Goal: Transaction & Acquisition: Purchase product/service

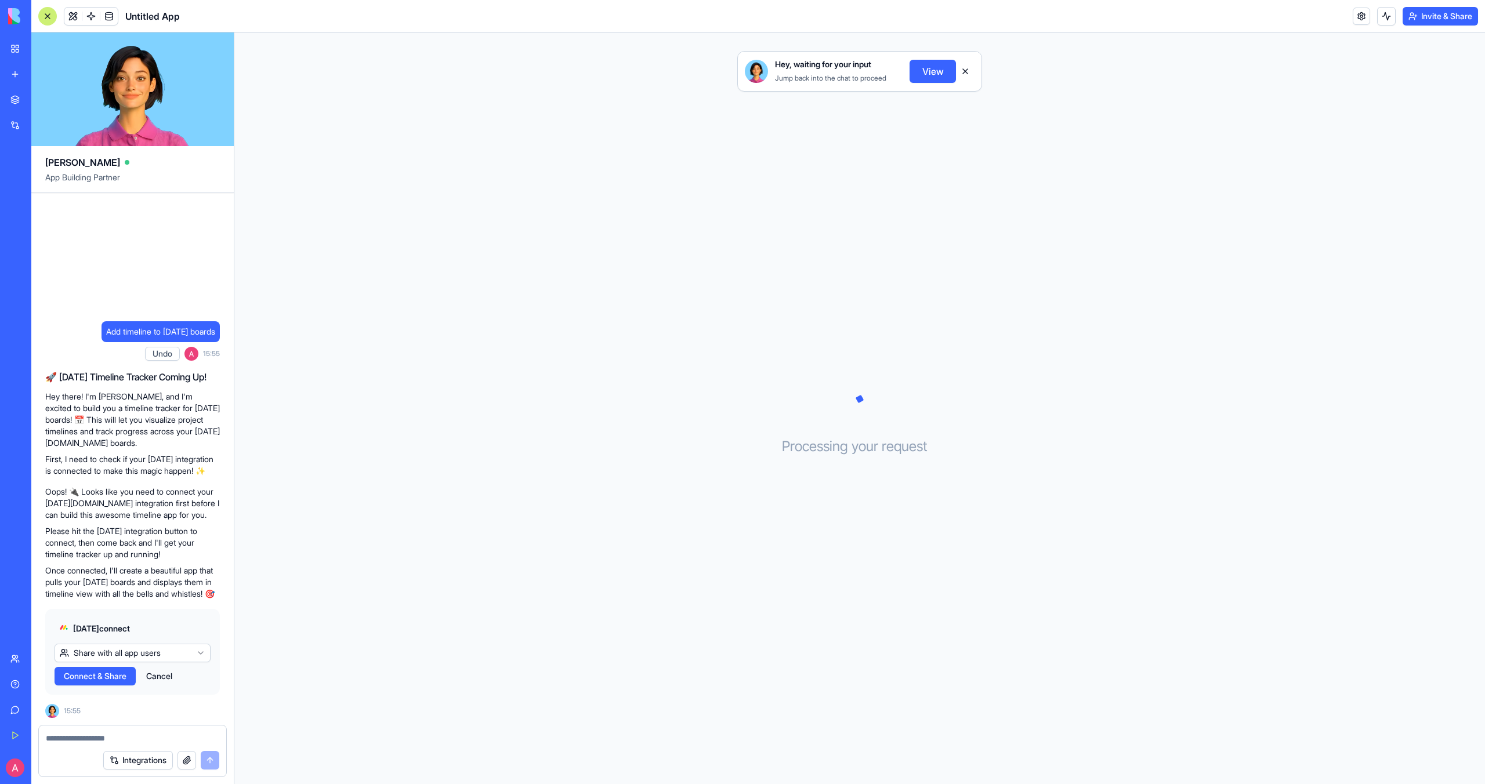
click at [90, 680] on span "Connect & Share" at bounding box center [95, 677] width 63 height 12
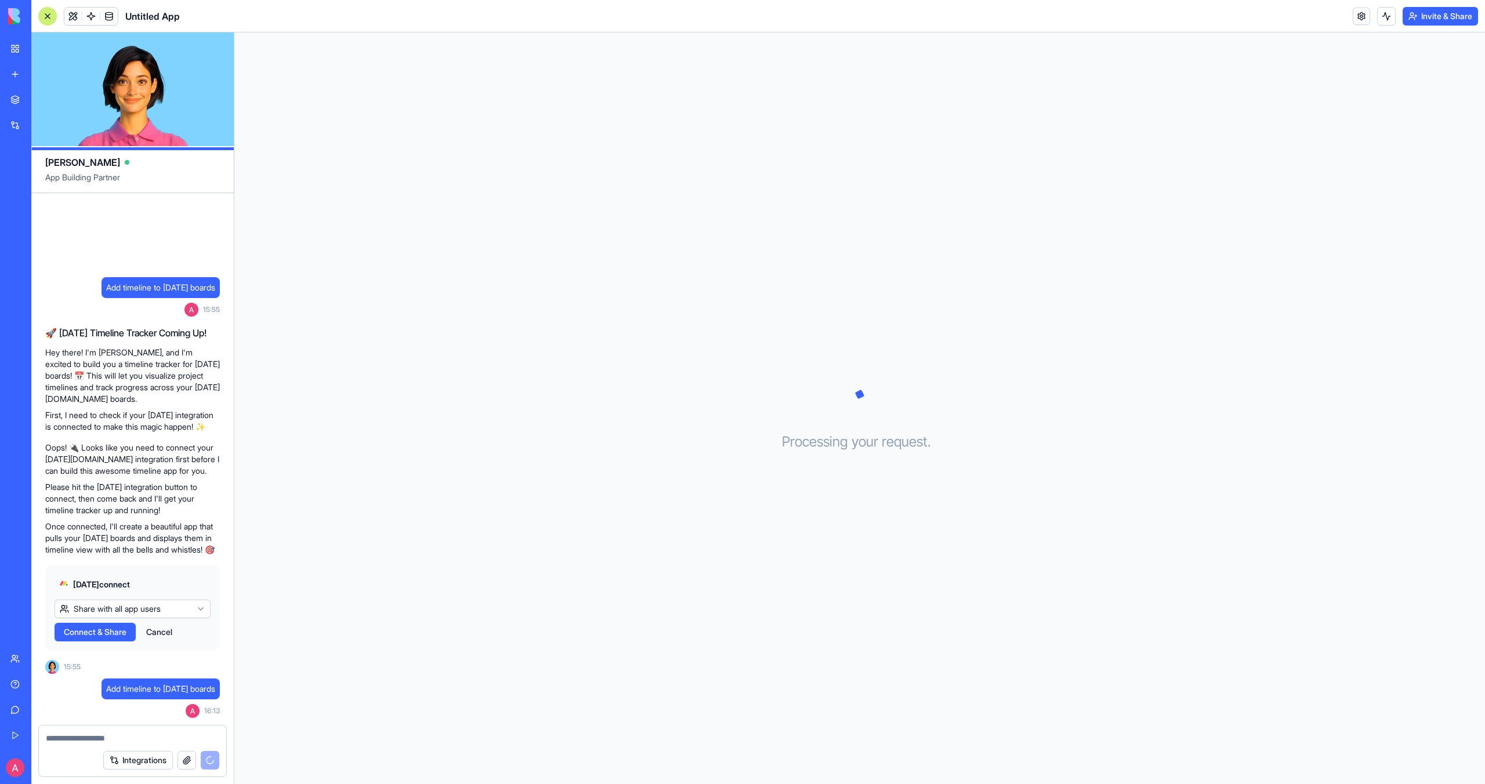
scroll to position [2, 0]
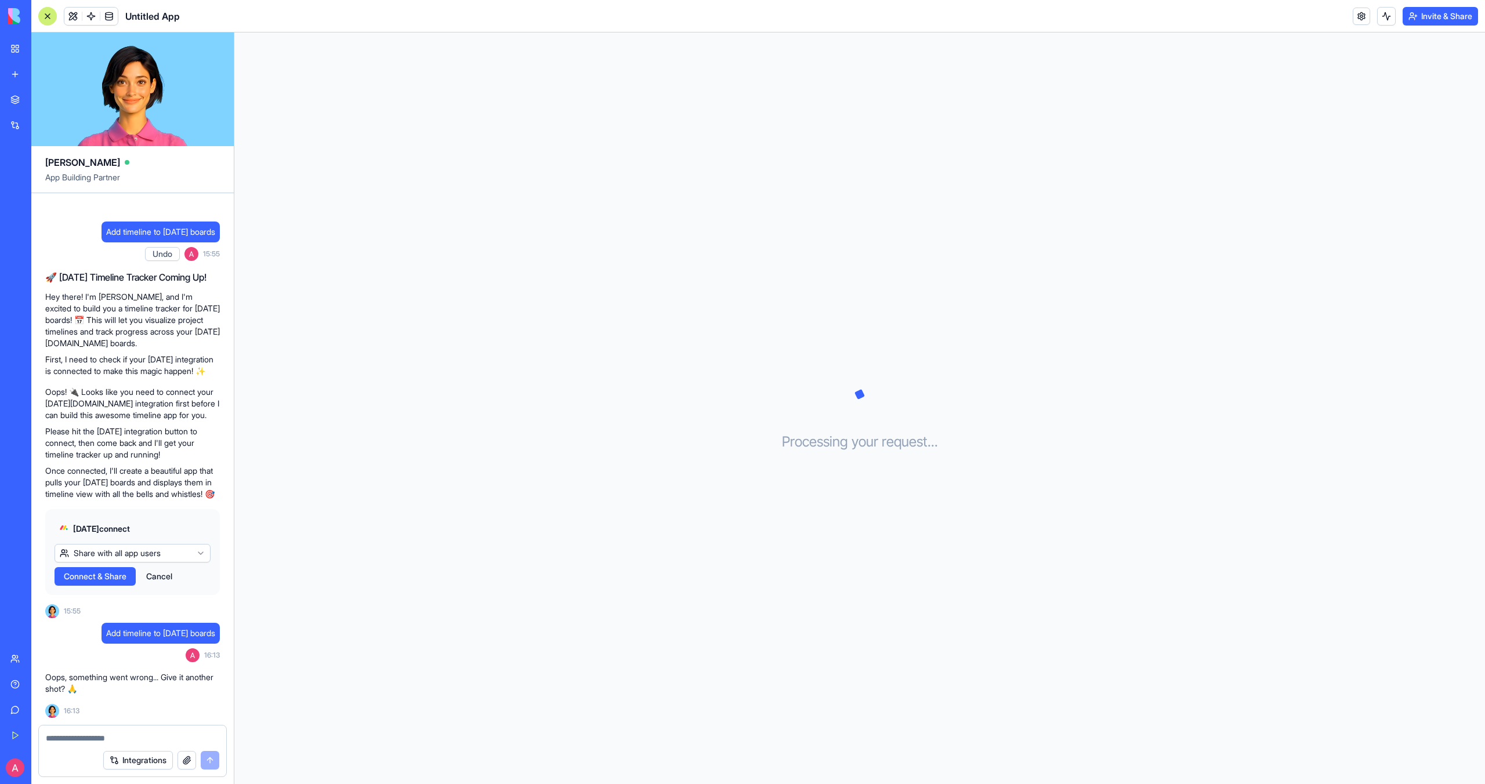
click at [146, 559] on html "BETA My Workspace New app Marketplace Integrations Recent Untitled App AI Logo …" at bounding box center [742, 392] width 1485 height 784
click at [88, 580] on span "Connect" at bounding box center [80, 577] width 32 height 12
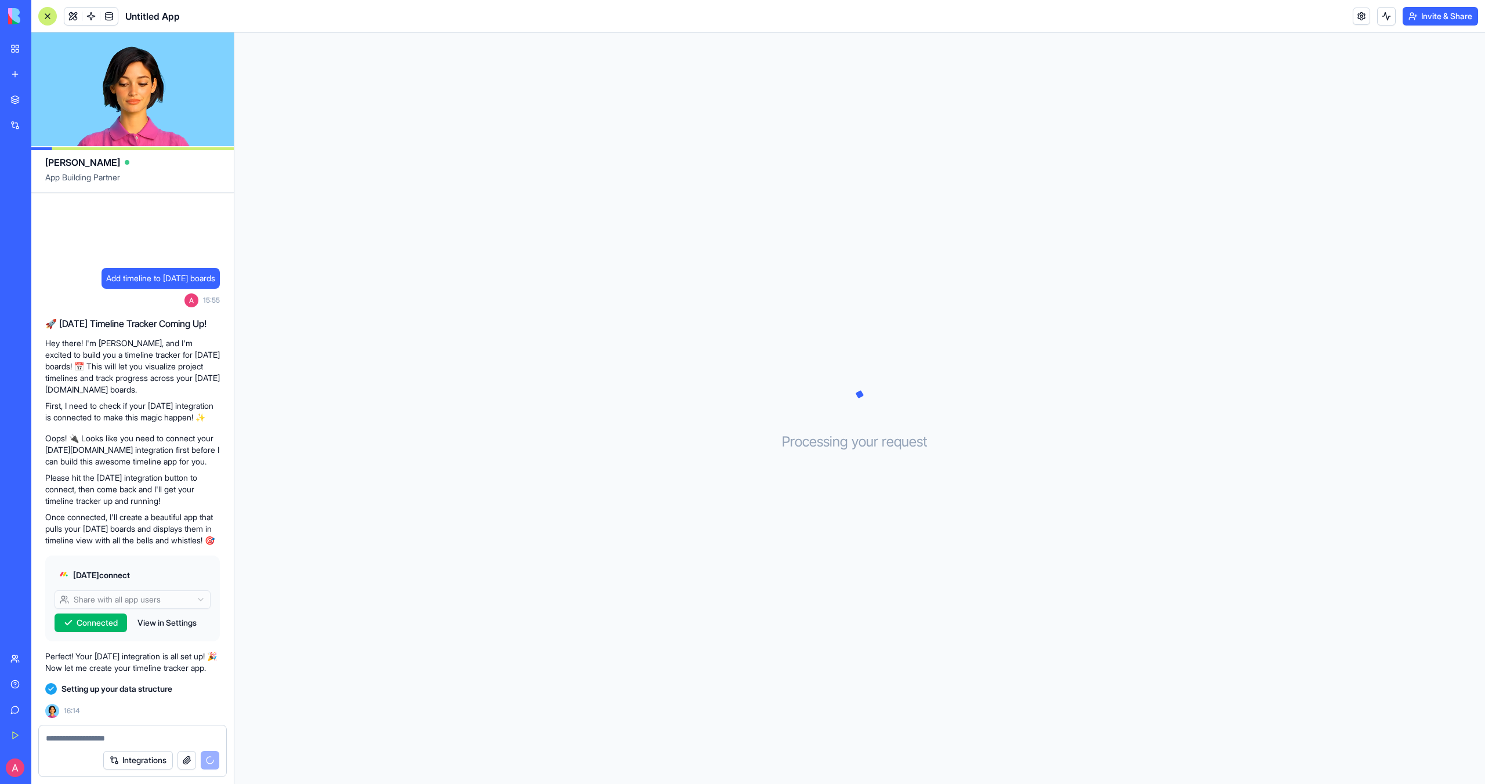
click at [118, 741] on textarea at bounding box center [132, 739] width 173 height 12
type textarea "*"
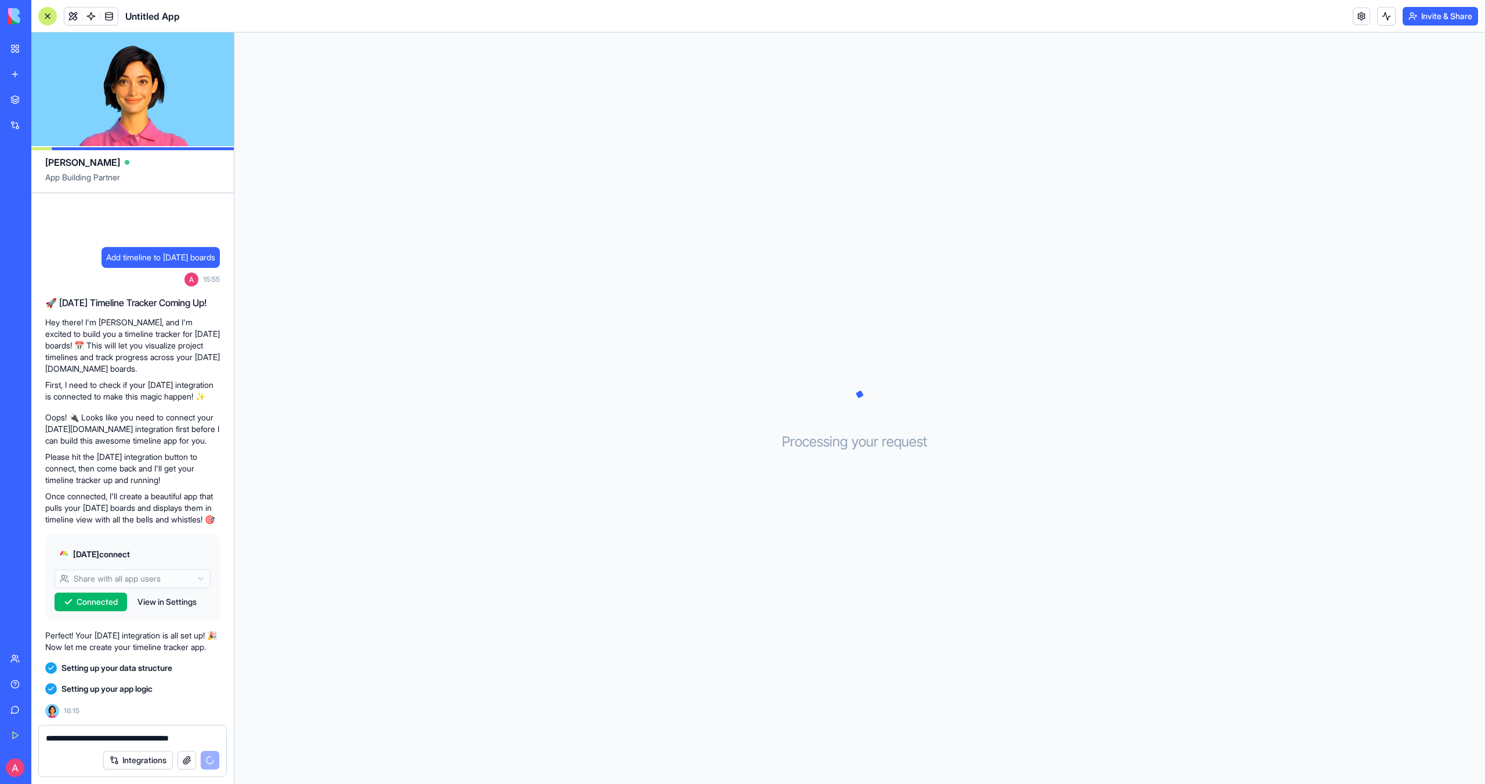
click at [209, 765] on div "Integrations" at bounding box center [161, 760] width 116 height 19
click at [211, 762] on div "Integrations" at bounding box center [161, 760] width 116 height 19
click at [203, 740] on textarea "**********" at bounding box center [132, 739] width 173 height 12
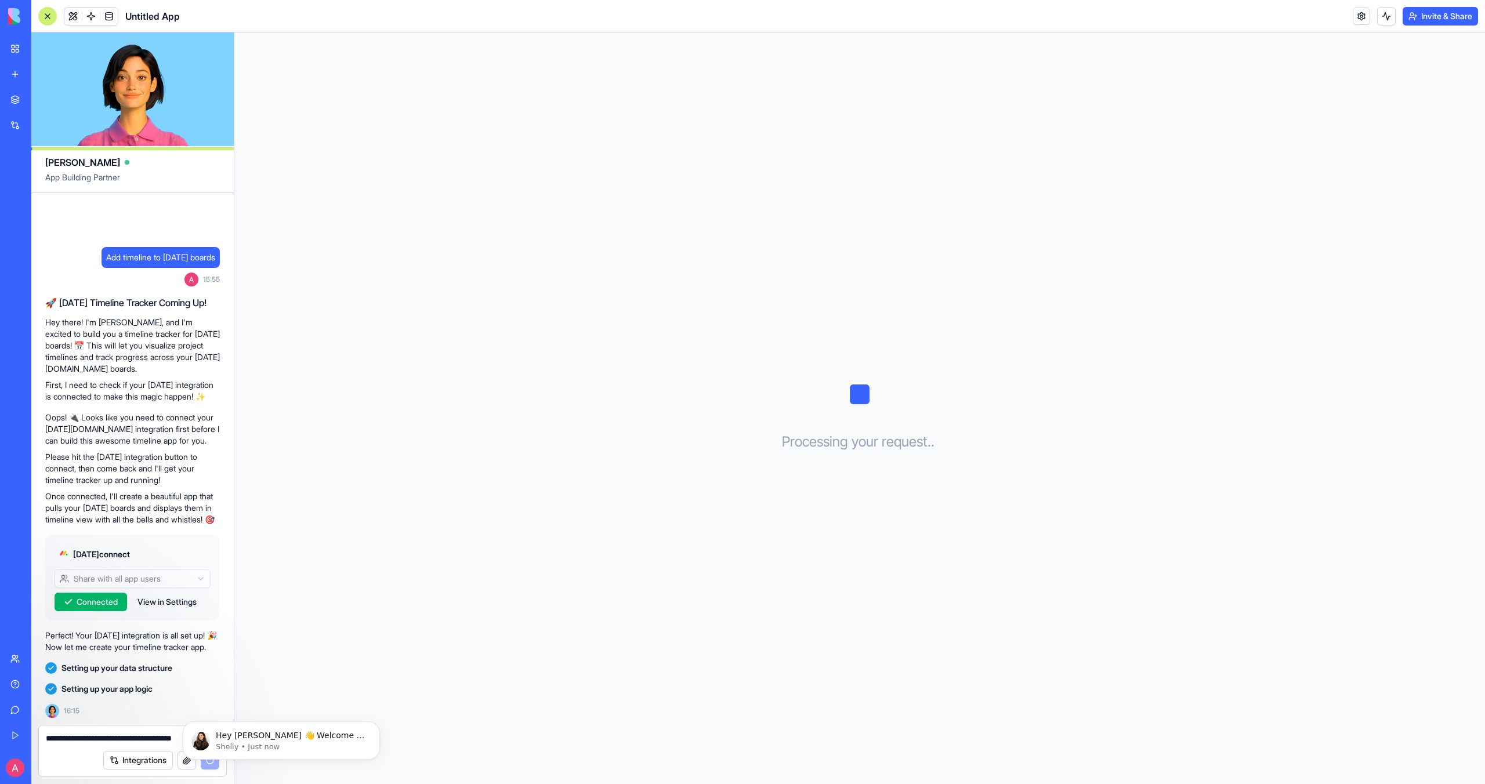
type textarea "**********"
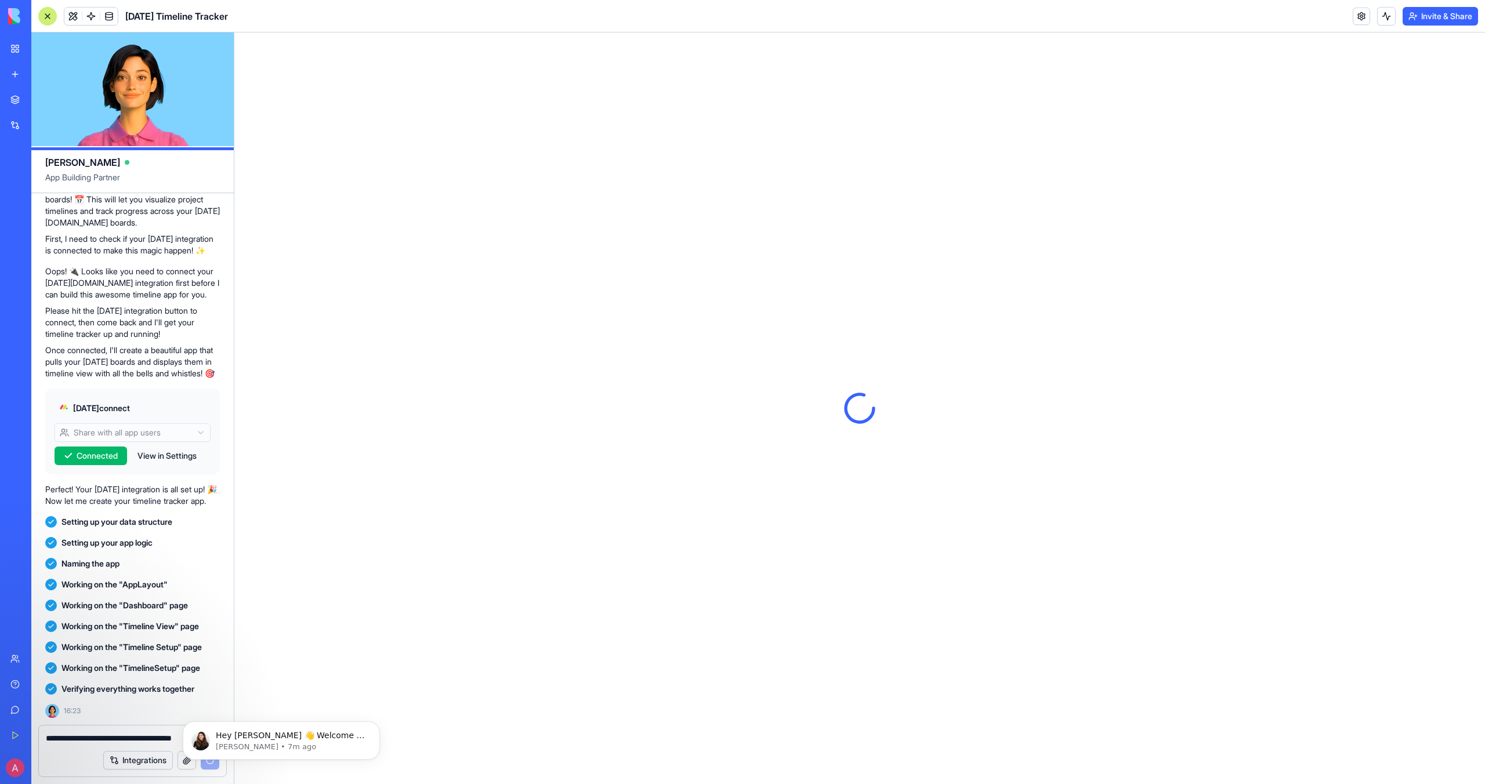
scroll to position [285, 0]
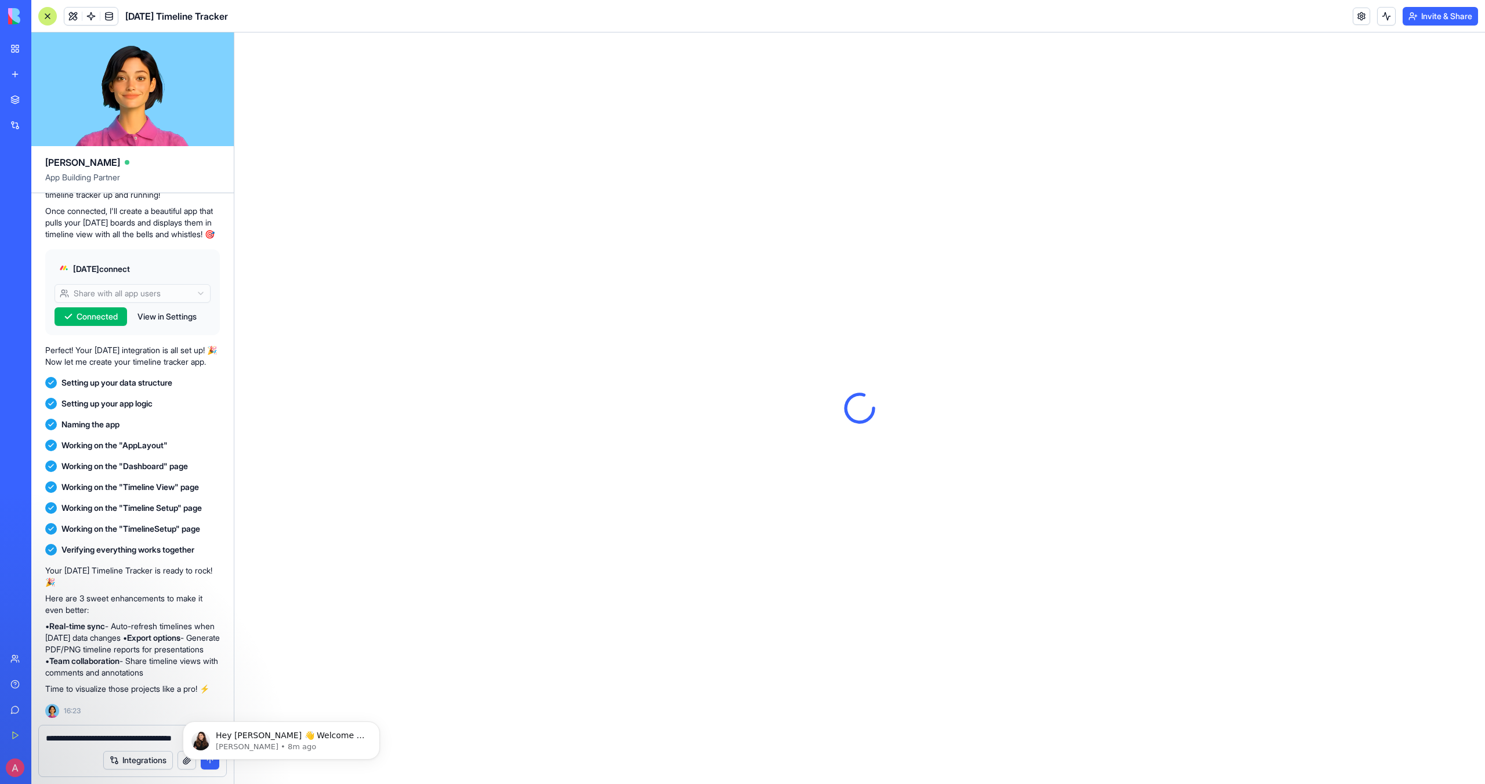
click at [125, 737] on textarea "**********" at bounding box center [132, 739] width 173 height 12
click at [140, 741] on textarea "**********" at bounding box center [132, 739] width 173 height 12
type textarea "**********"
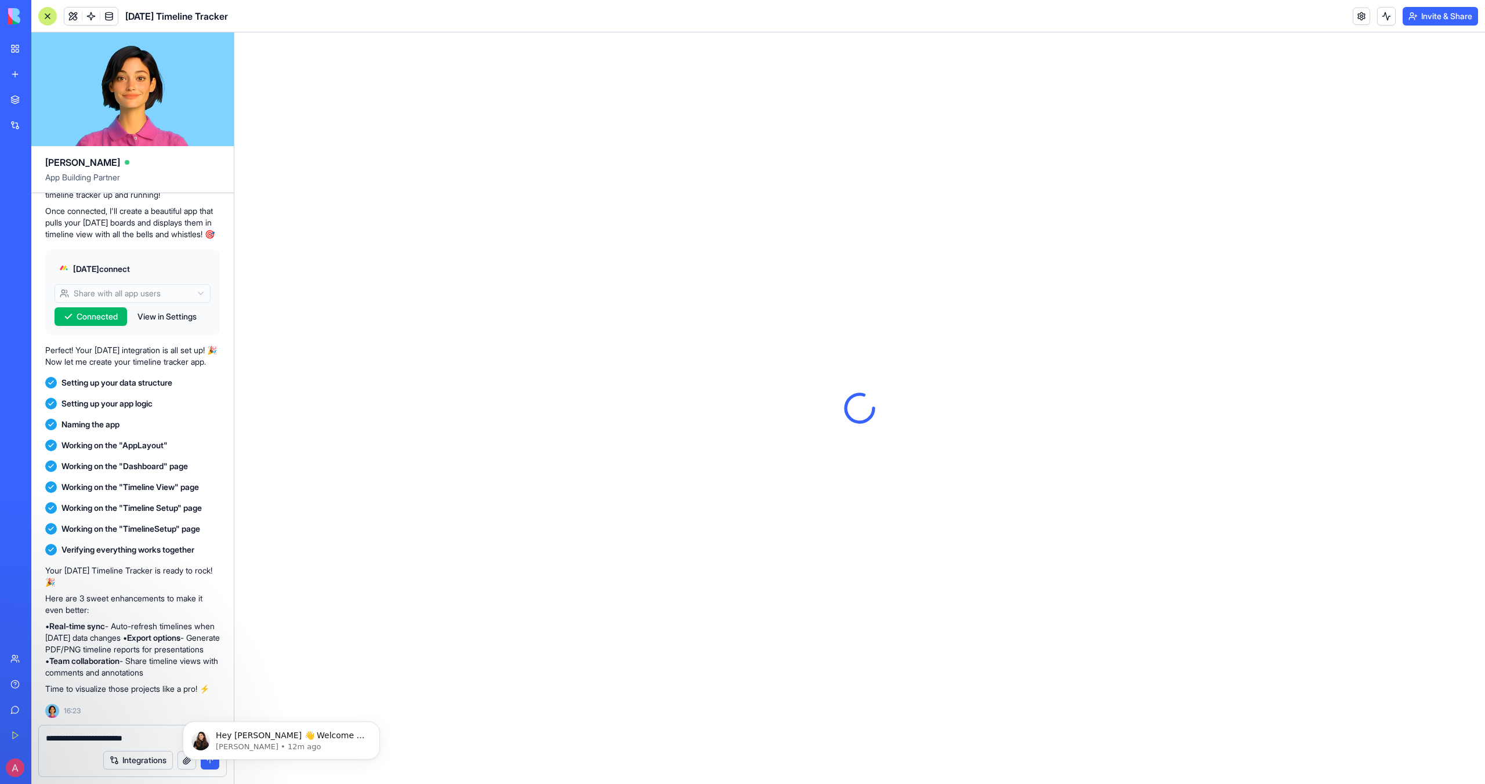
click at [51, 17] on div at bounding box center [47, 16] width 19 height 19
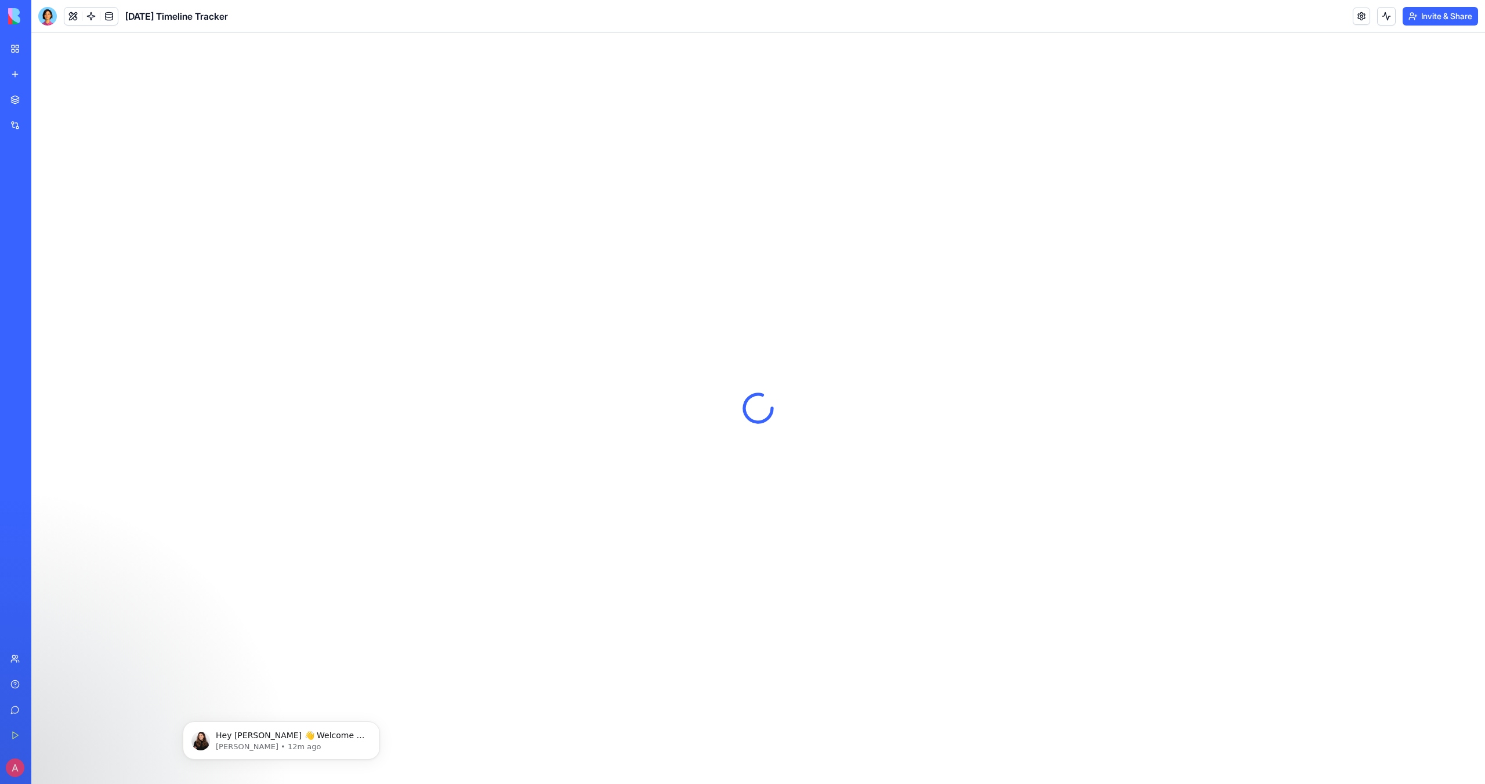
click at [15, 47] on link "My Workspace" at bounding box center [26, 48] width 46 height 23
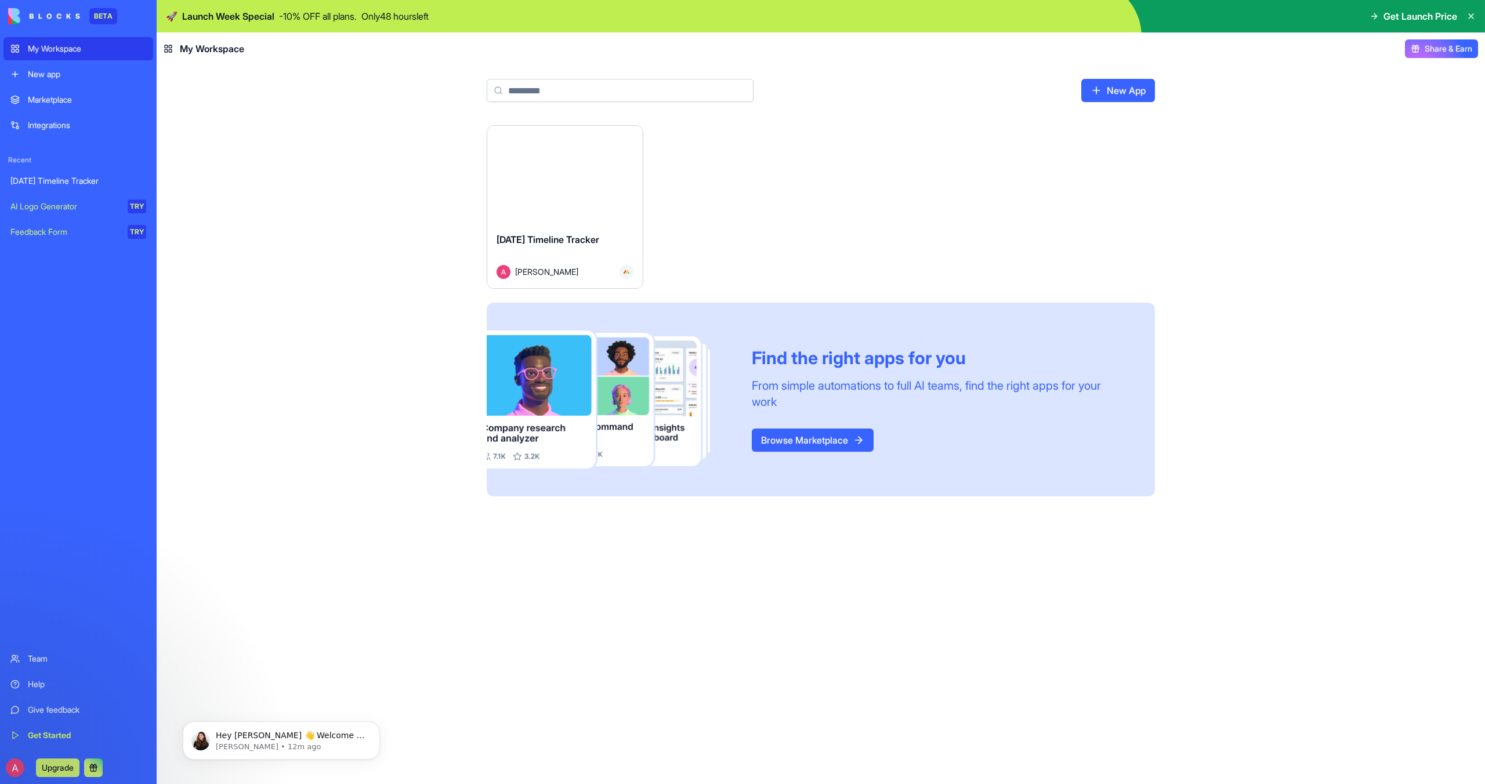
click at [46, 75] on div "New app" at bounding box center [87, 74] width 118 height 12
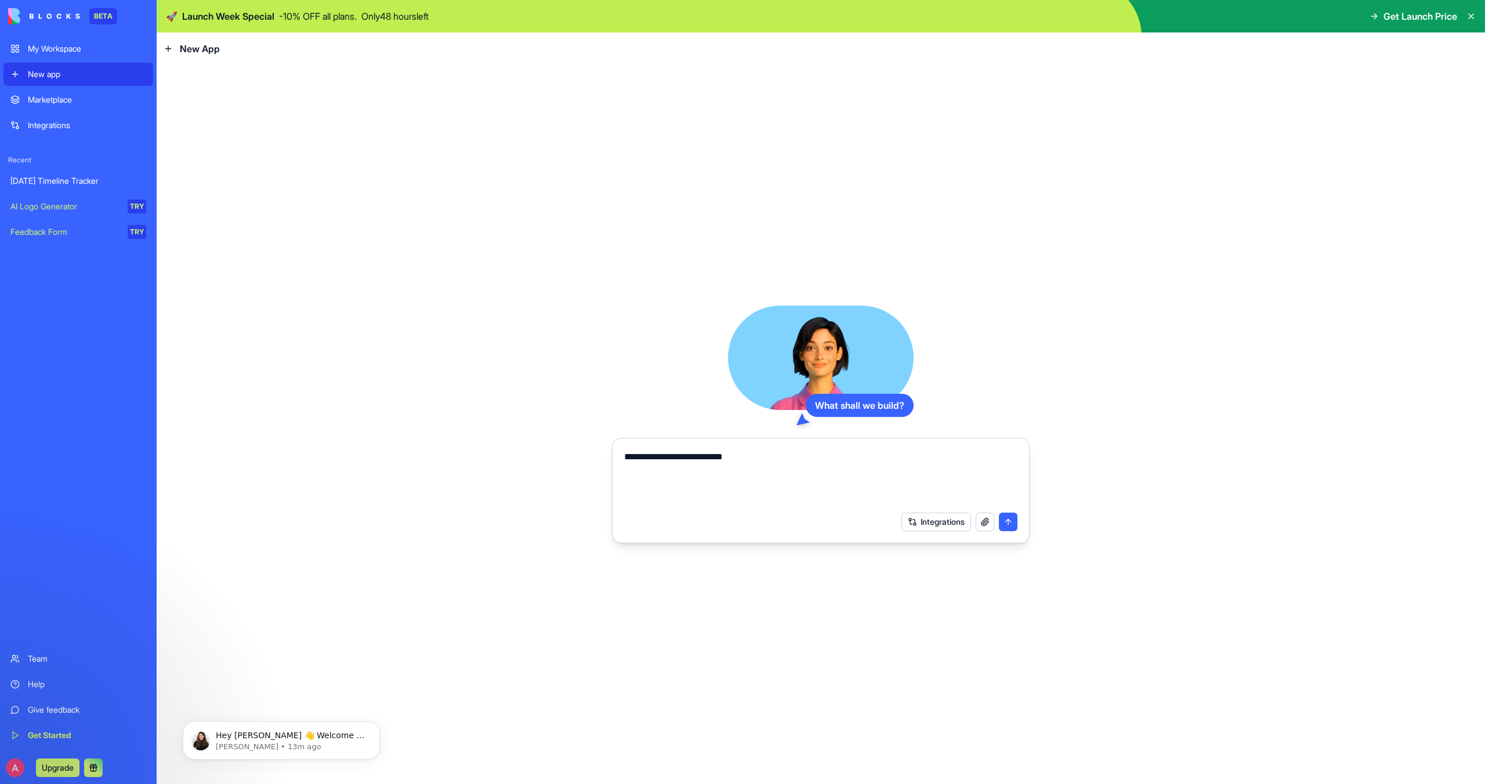
type textarea "**********"
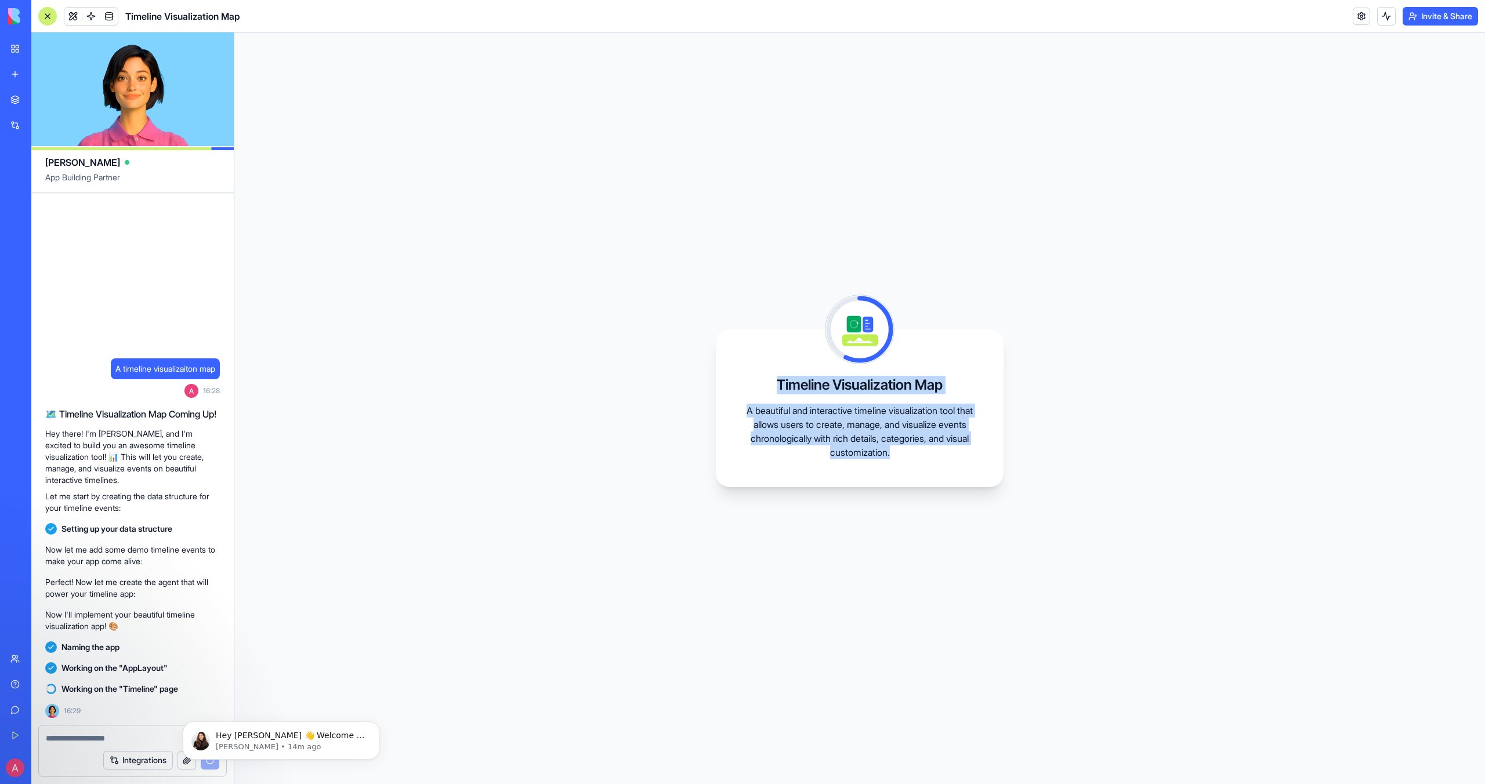
drag, startPoint x: 776, startPoint y: 385, endPoint x: 919, endPoint y: 470, distance: 166.5
click at [919, 470] on div "Timeline Visualization Map A beautiful and interactive timeline visualization t…" at bounding box center [860, 409] width 288 height 158
click at [919, 469] on div "Timeline Visualization Map A beautiful and interactive timeline visualization t…" at bounding box center [860, 409] width 288 height 158
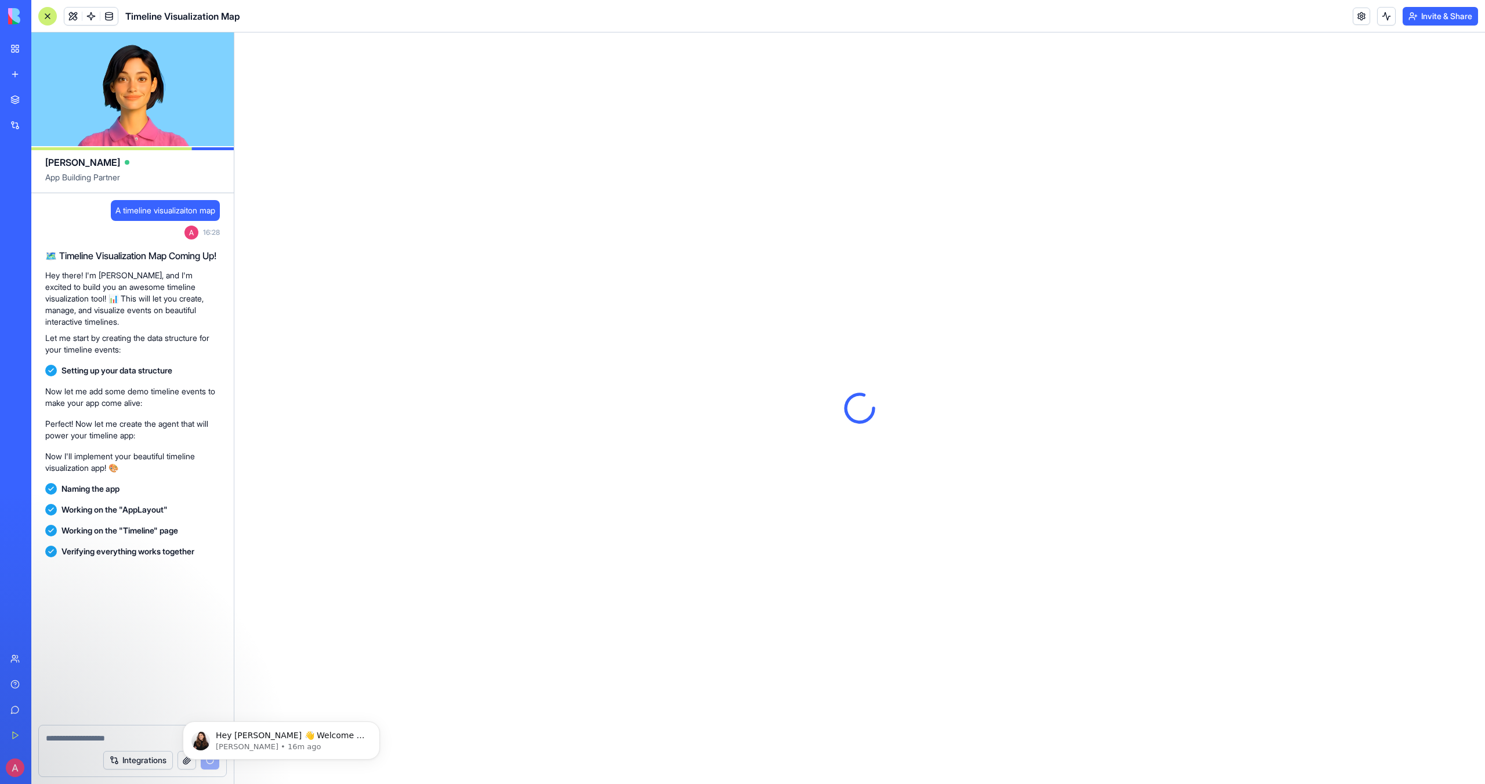
scroll to position [25, 0]
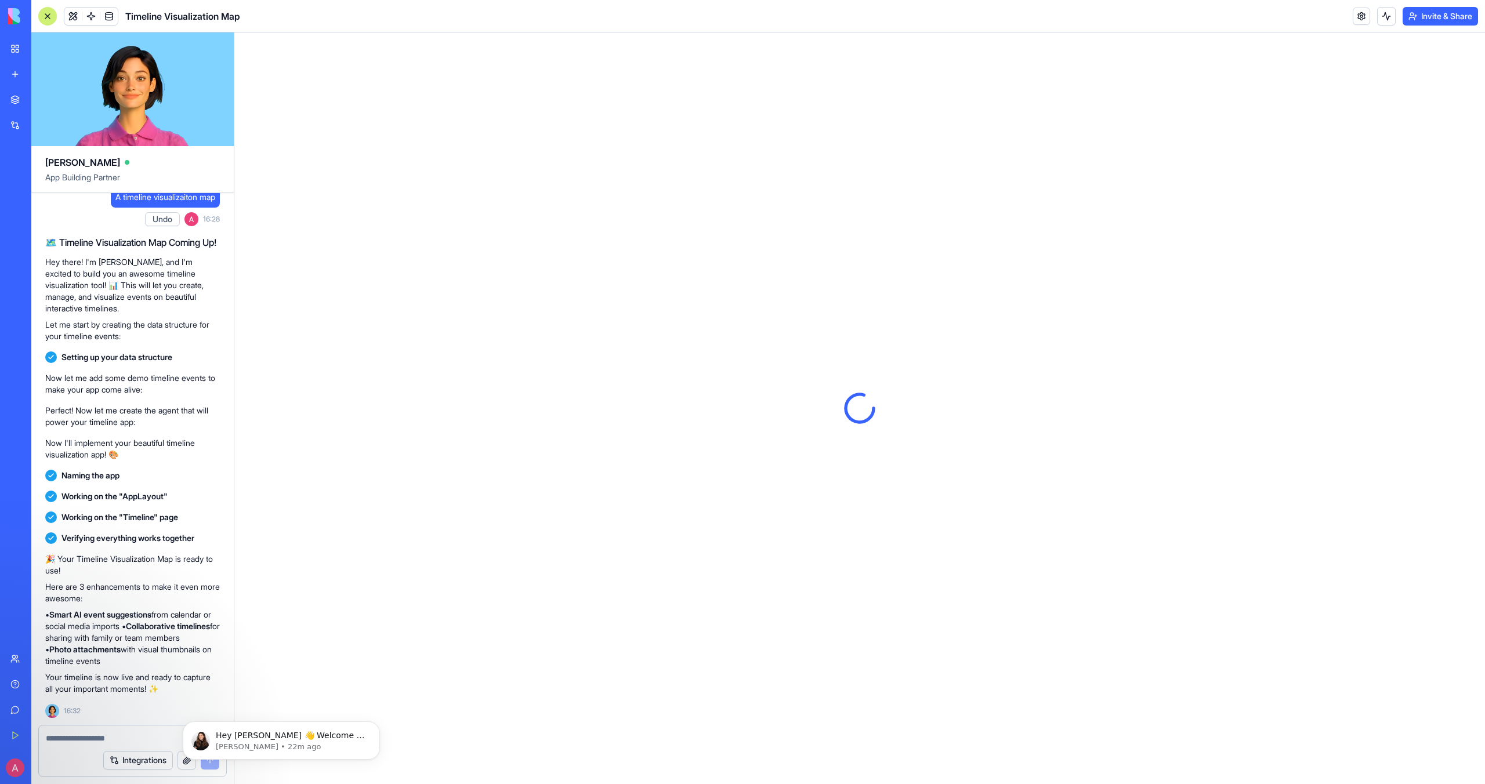
click at [16, 48] on link "My Workspace" at bounding box center [26, 48] width 46 height 23
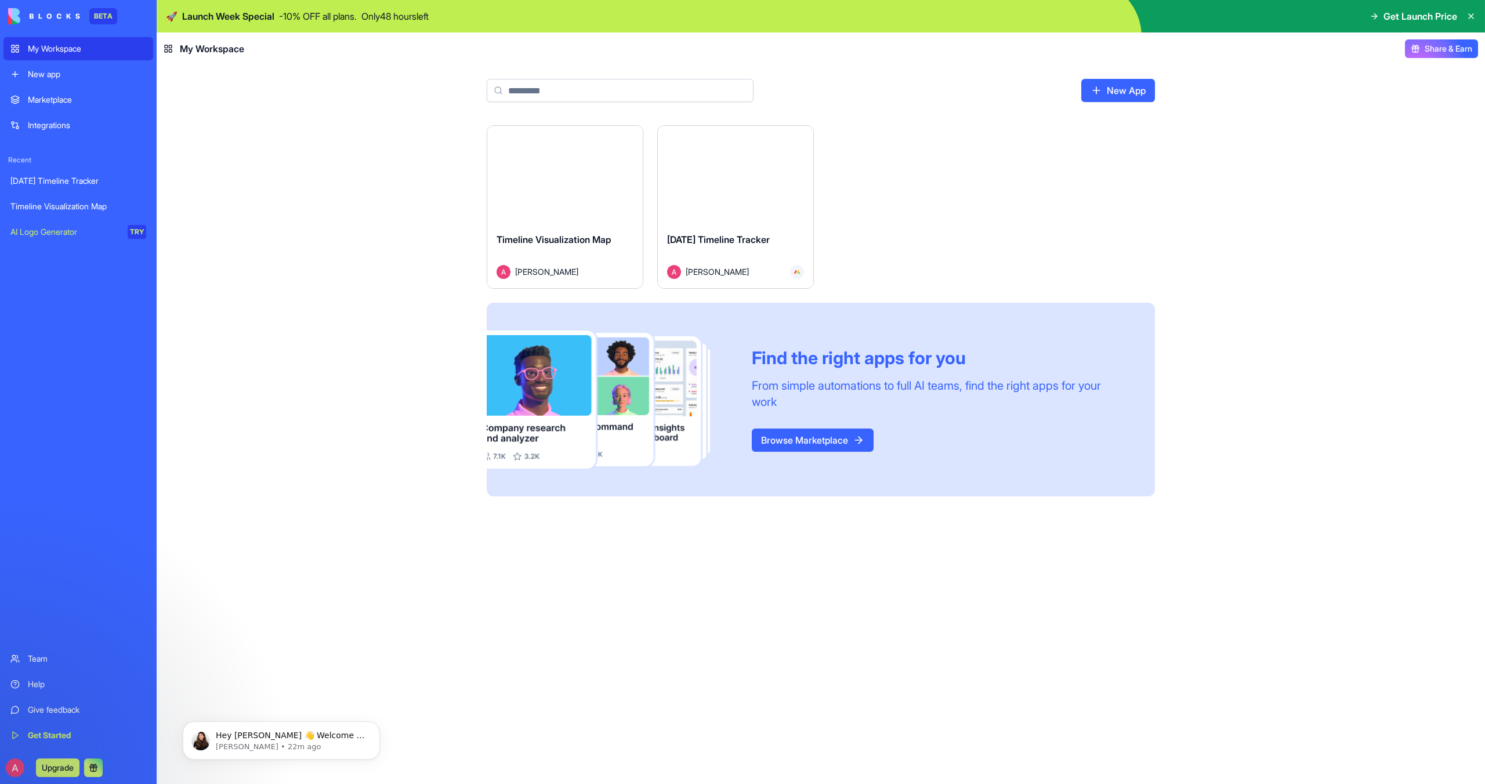
click at [35, 73] on div "New app" at bounding box center [87, 74] width 118 height 12
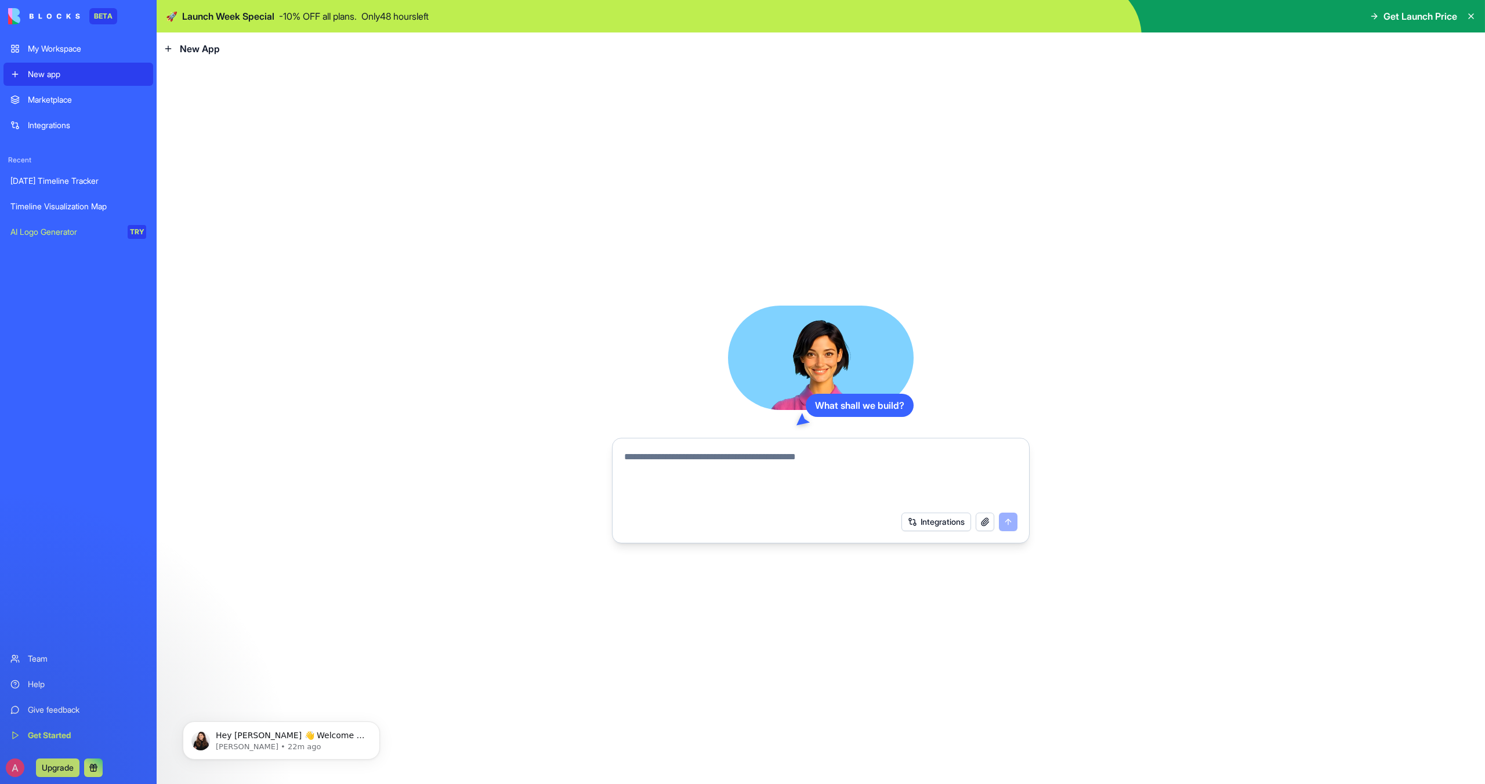
click at [943, 526] on button "Integrations" at bounding box center [937, 522] width 70 height 19
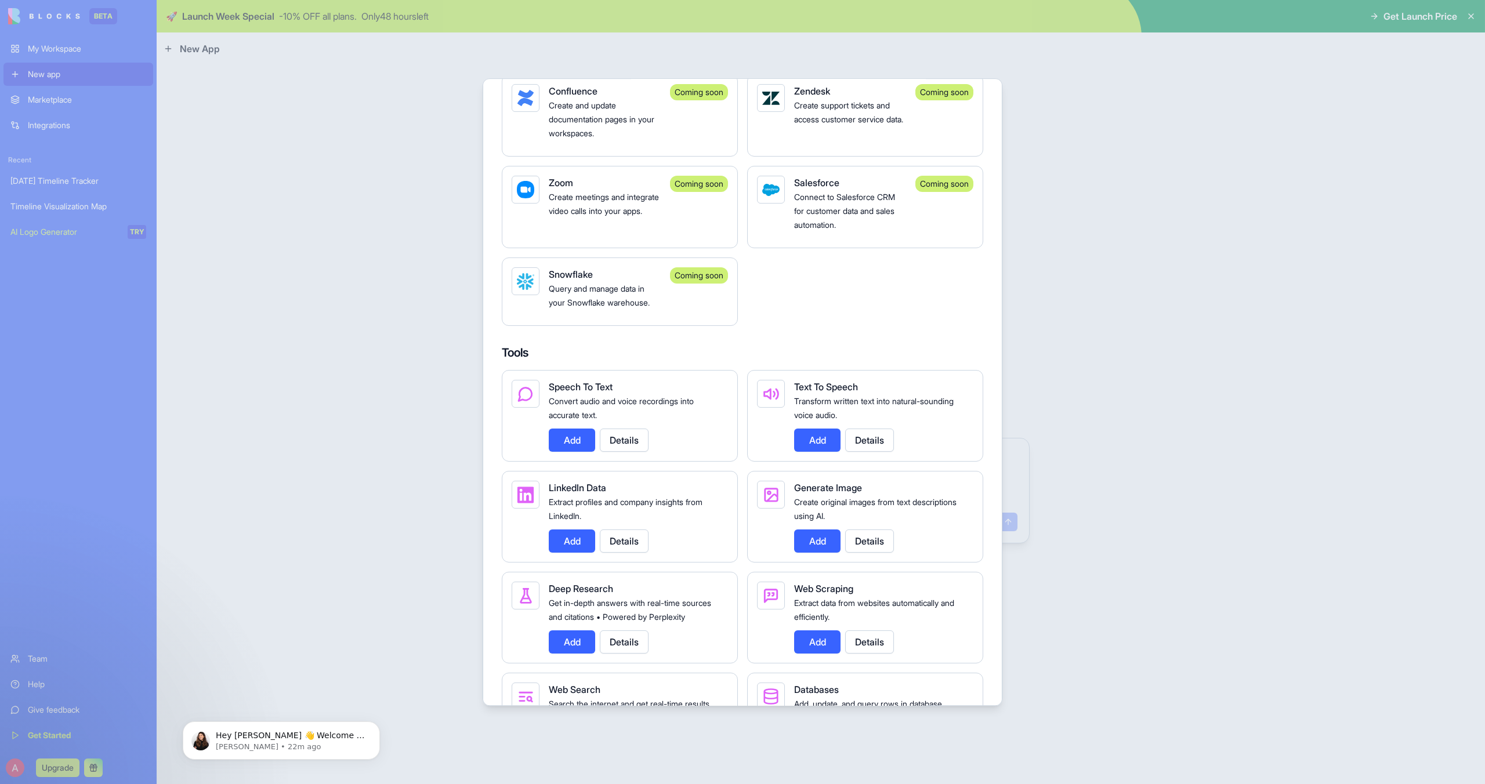
scroll to position [1005, 0]
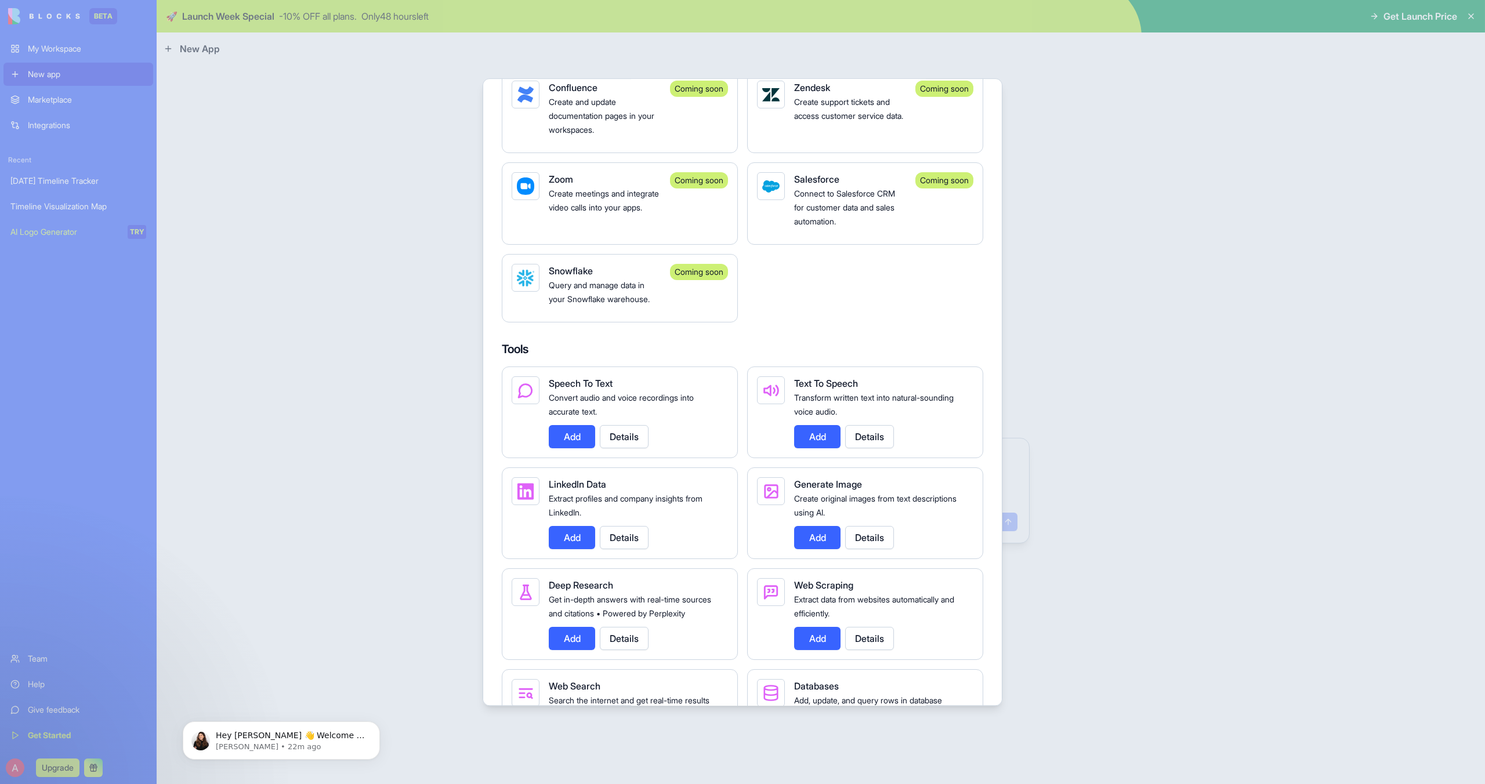
click at [600, 733] on div at bounding box center [742, 392] width 1485 height 784
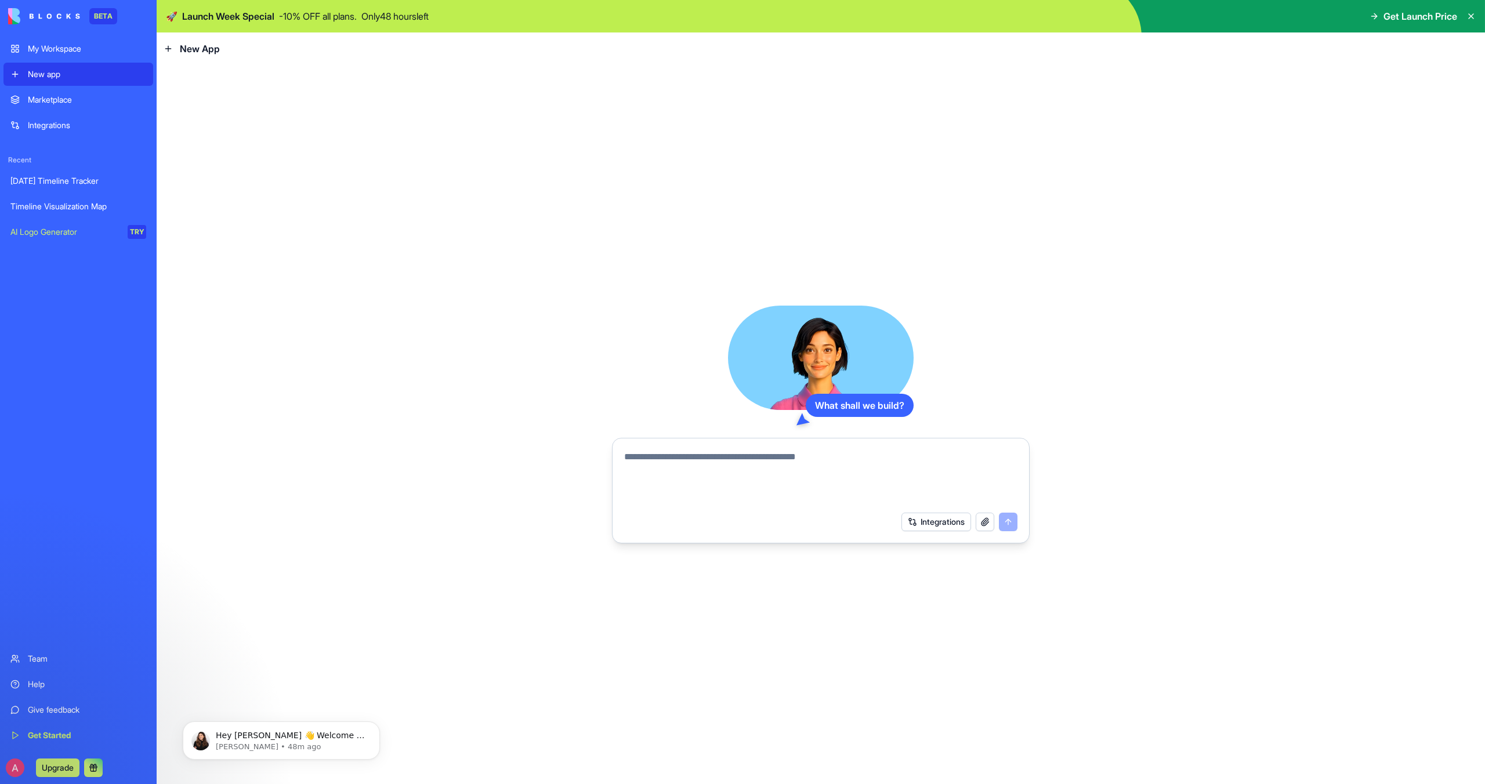
click at [51, 50] on div "My Workspace" at bounding box center [87, 49] width 118 height 12
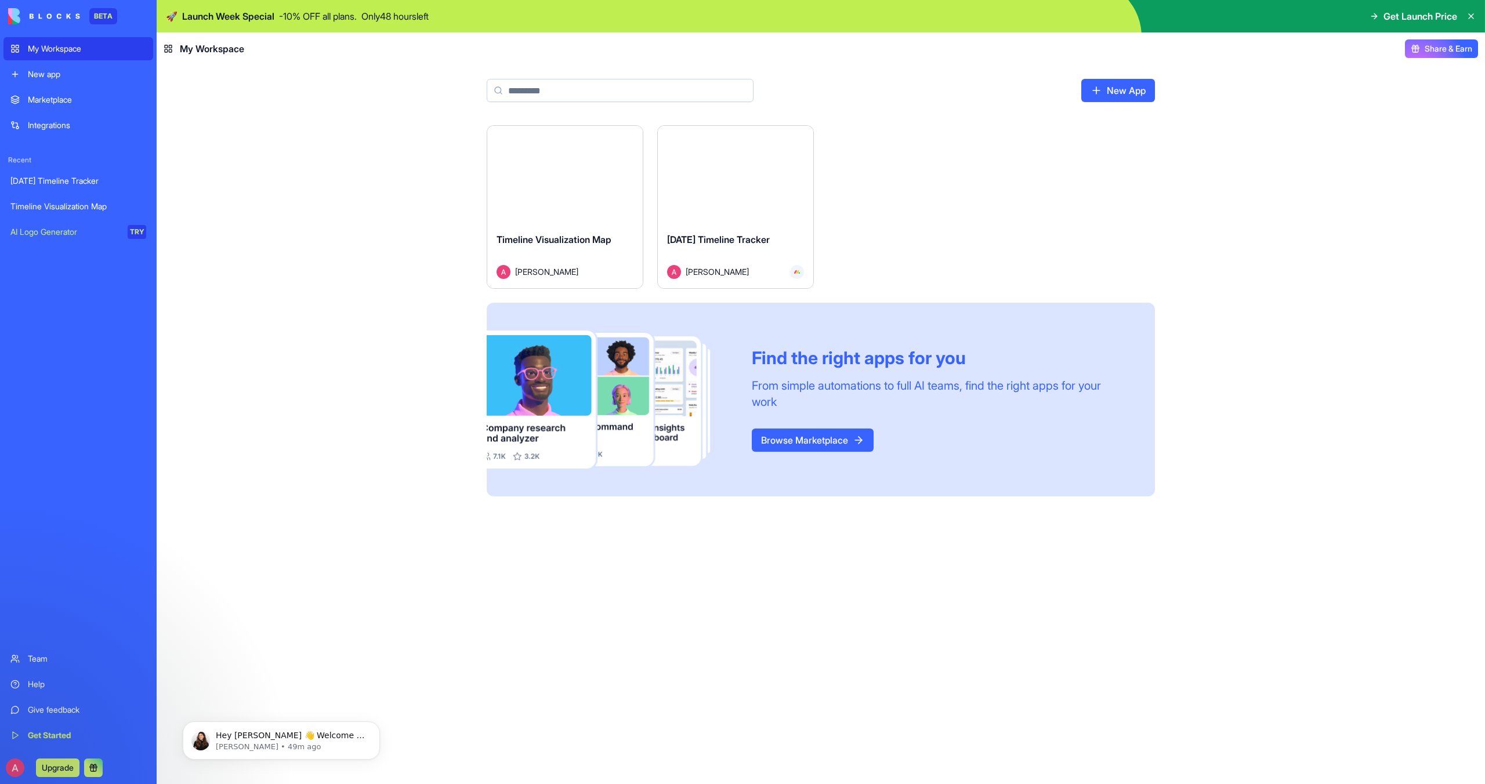
click at [580, 209] on div "Launch" at bounding box center [564, 174] width 155 height 97
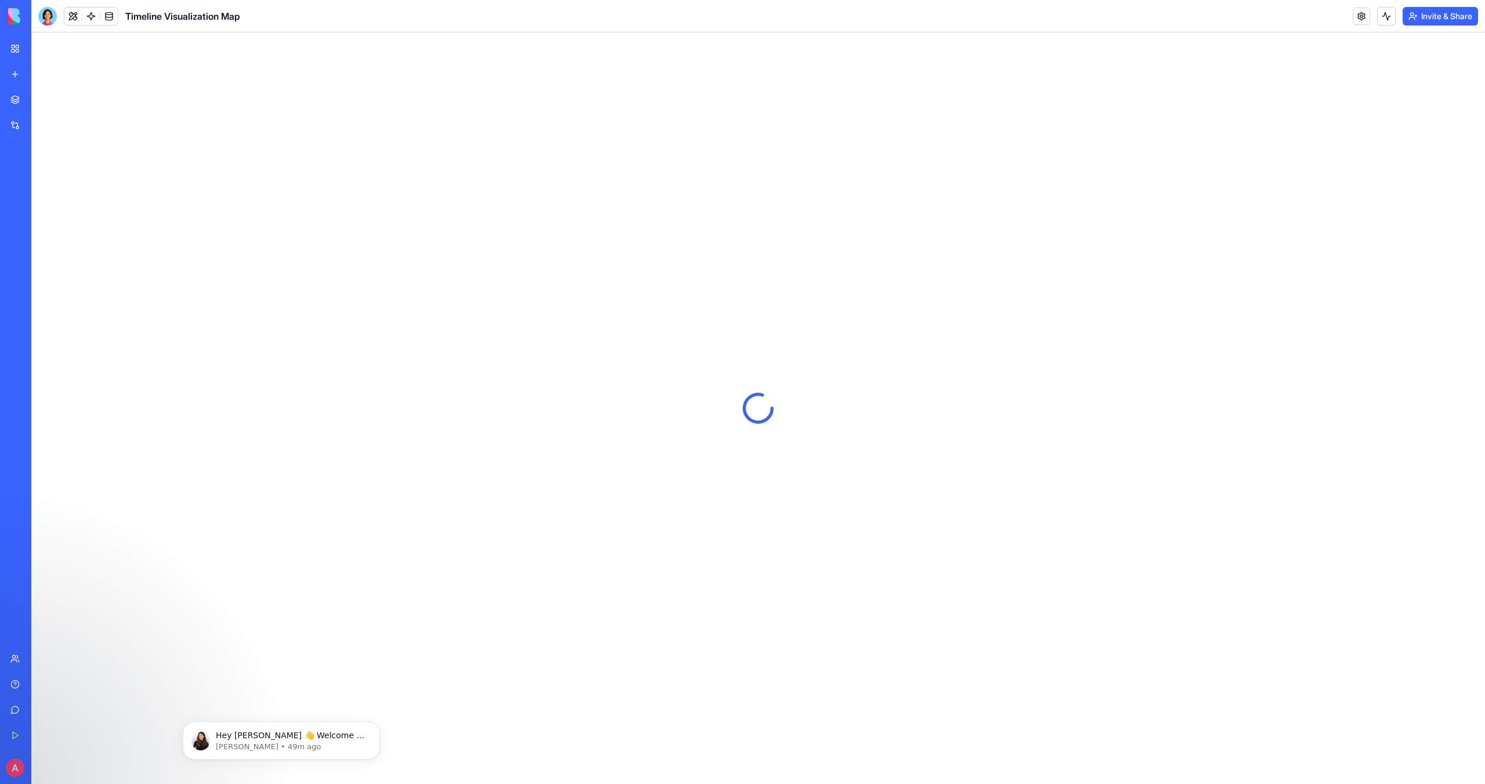
click at [65, 770] on button "Upgrade" at bounding box center [58, 768] width 44 height 19
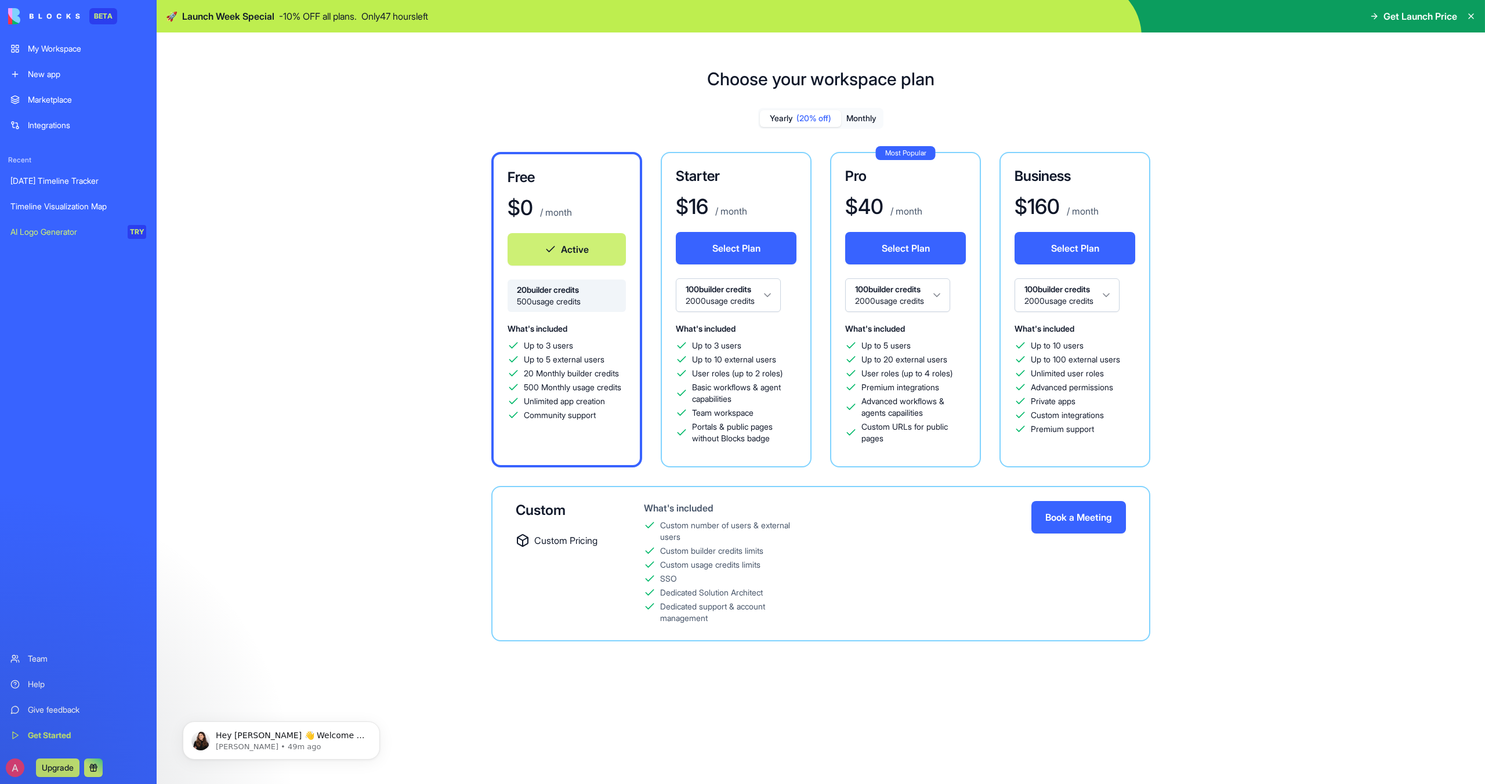
click at [296, 16] on p "- 10 % OFF all plans." at bounding box center [318, 16] width 78 height 14
drag, startPoint x: 205, startPoint y: 14, endPoint x: 326, endPoint y: 14, distance: 121.2
click at [326, 14] on div "🚀 Launch Week Special - 10 % OFF all plans. Only 47 hours left" at bounding box center [297, 16] width 262 height 14
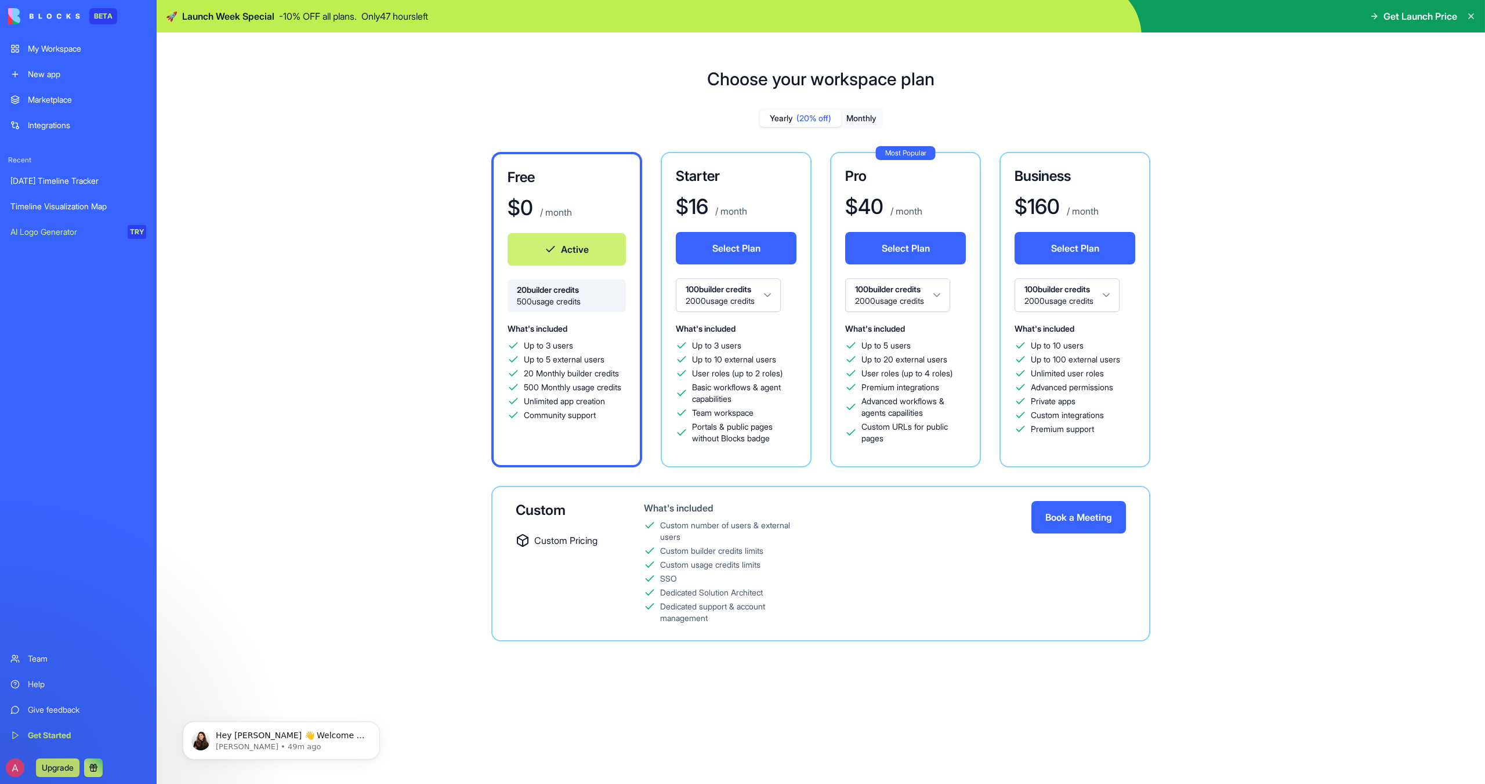
click at [226, 19] on span "Launch Week Special" at bounding box center [228, 16] width 92 height 14
click at [944, 299] on html "BETA My Workspace New app Marketplace Integrations Recent [DATE] Timeline Track…" at bounding box center [742, 392] width 1485 height 784
click at [942, 297] on html "BETA My Workspace New app Marketplace Integrations Recent [DATE] Timeline Track…" at bounding box center [742, 392] width 1485 height 784
click at [943, 297] on html "BETA My Workspace New app Marketplace Integrations Recent [DATE] Timeline Track…" at bounding box center [742, 392] width 1485 height 784
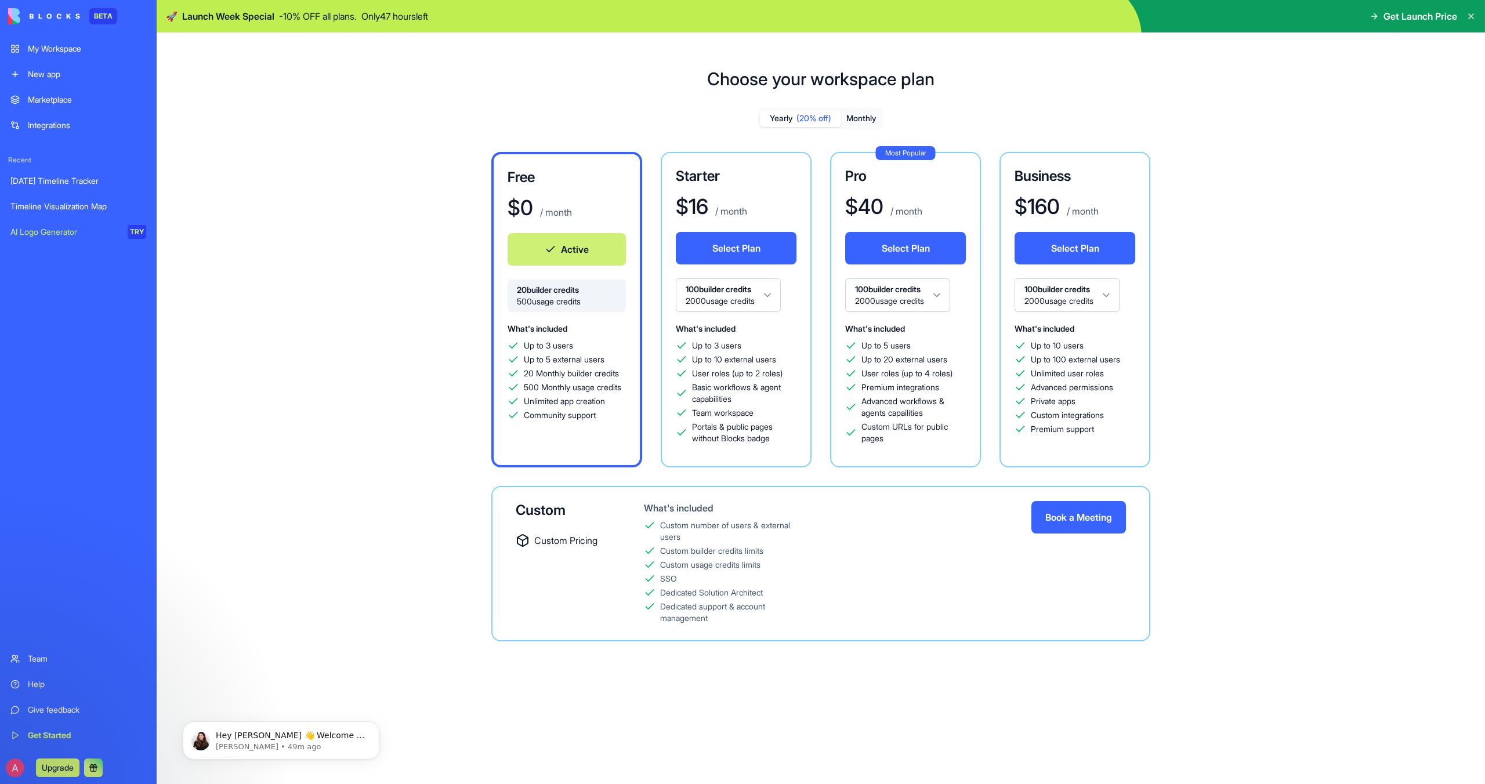
click at [943, 298] on html "BETA My Workspace New app Marketplace Integrations Recent [DATE] Timeline Track…" at bounding box center [742, 392] width 1485 height 784
click at [363, 336] on div "Choose your workspace plan Yearly (20% off) Monthly Free $ 0 / month Active 20 …" at bounding box center [821, 364] width 1328 height 629
click at [58, 769] on button "Upgrade" at bounding box center [58, 768] width 44 height 19
click at [137, 504] on div "Marketplace Integrations Recent [DATE] Timeline Tracker Timeline Visualization …" at bounding box center [78, 366] width 150 height 557
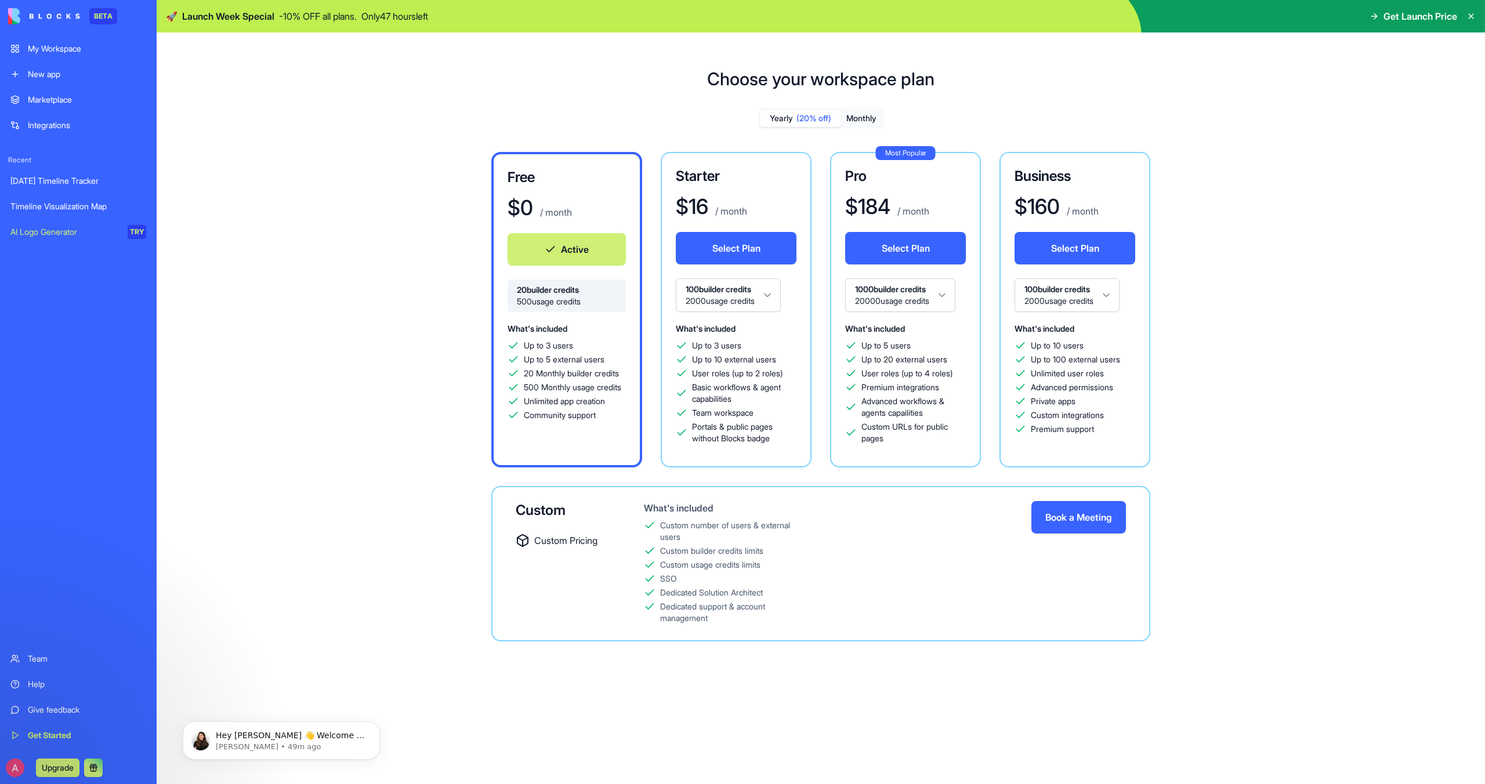
click at [53, 207] on div "Timeline Visualization Map" at bounding box center [78, 207] width 136 height 12
